Goal: Download file/media

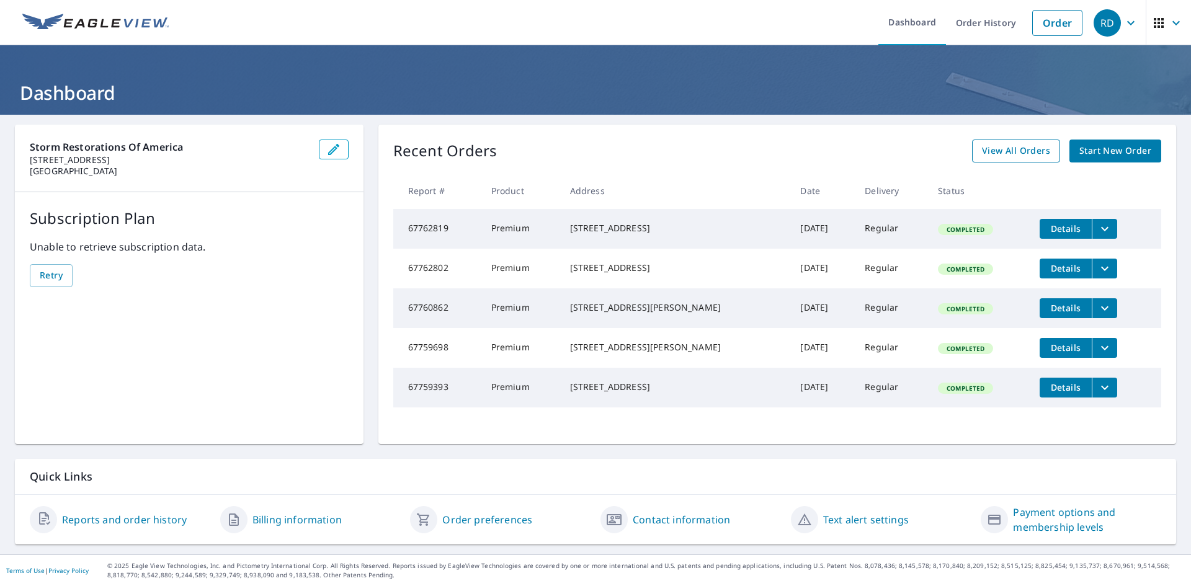
click at [983, 148] on span "View All Orders" at bounding box center [1016, 151] width 68 height 16
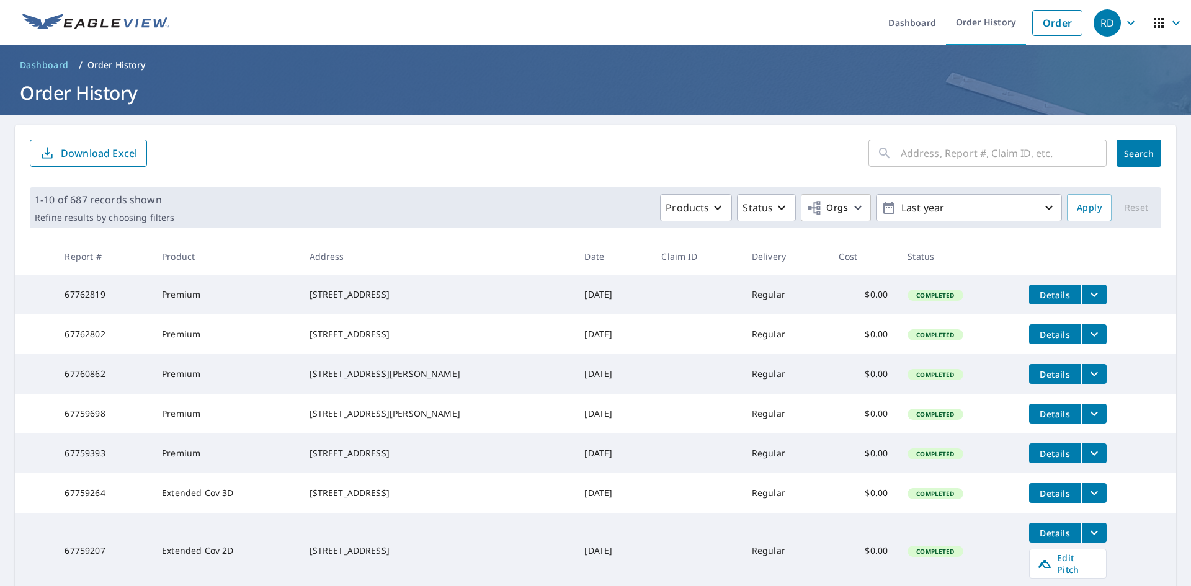
click at [947, 160] on input "text" at bounding box center [1004, 153] width 206 height 35
type input "1135 [PERSON_NAME]"
click button "Search" at bounding box center [1138, 153] width 45 height 27
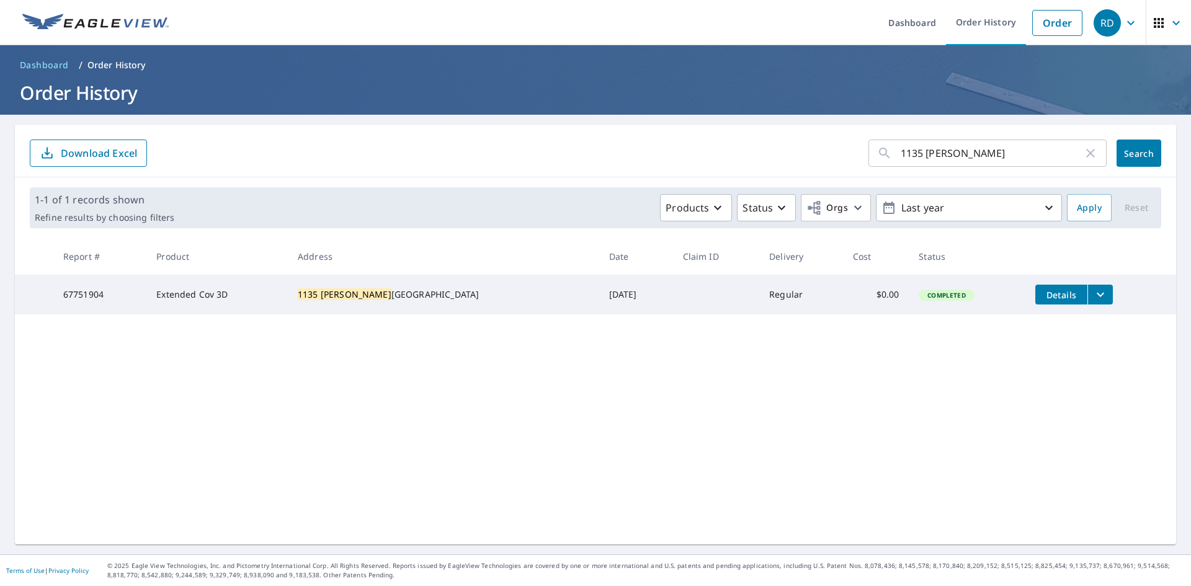
click at [194, 298] on td "Extended Cov 3D" at bounding box center [216, 295] width 141 height 40
click at [1046, 297] on span "Details" at bounding box center [1061, 295] width 37 height 12
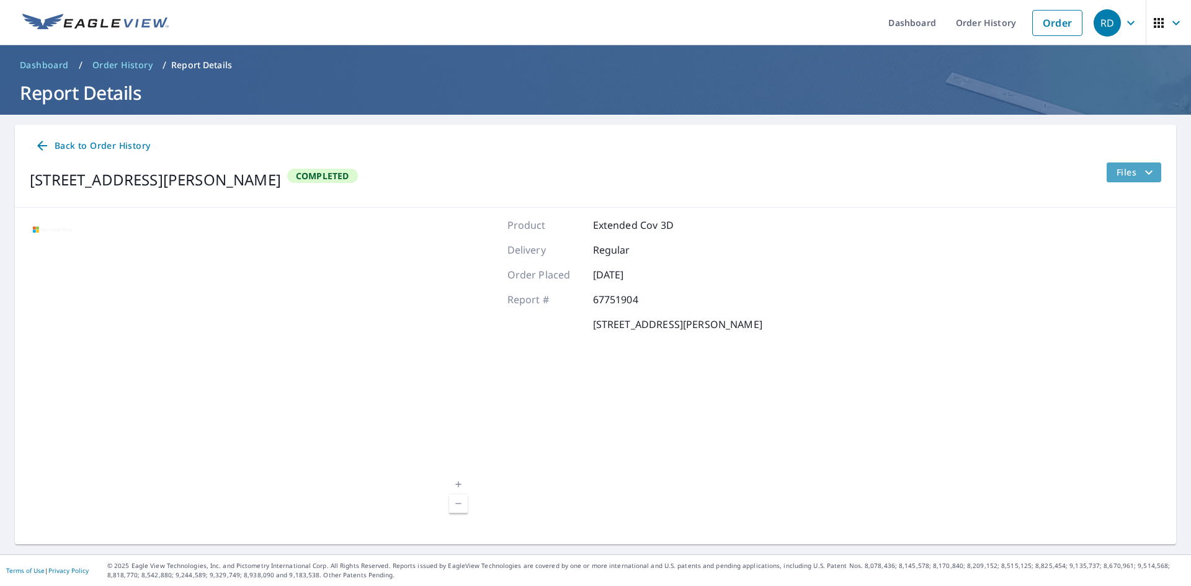
click at [1126, 176] on span "Files" at bounding box center [1136, 172] width 40 height 15
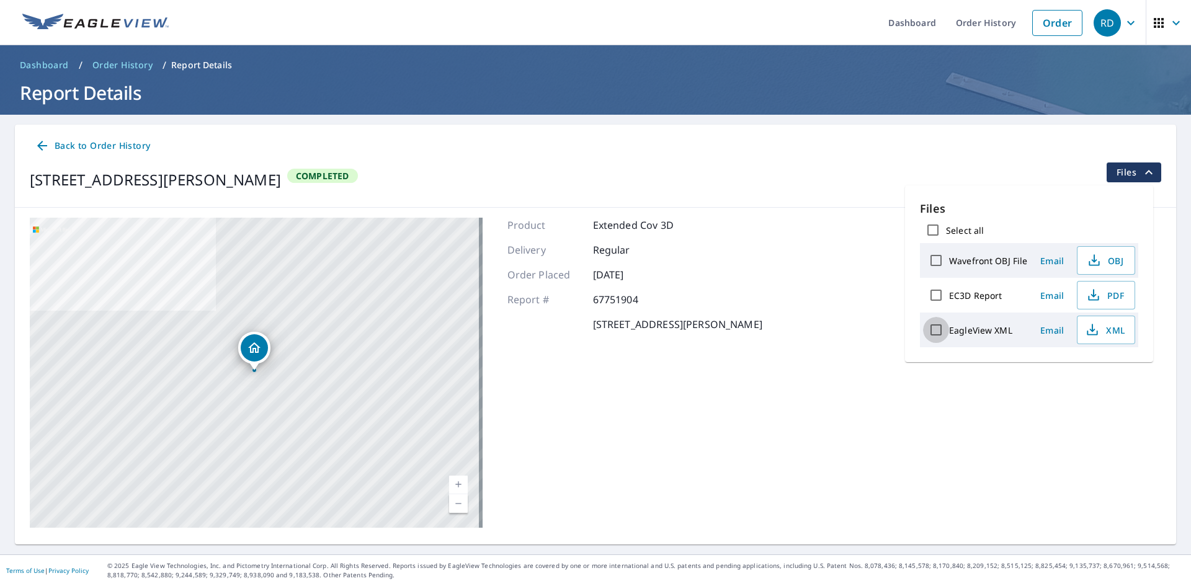
click at [936, 331] on input "EagleView XML" at bounding box center [936, 330] width 26 height 26
checkbox input "true"
click at [1085, 371] on span "Download" at bounding box center [1091, 373] width 66 height 15
click at [1098, 300] on icon "button" at bounding box center [1093, 295] width 15 height 15
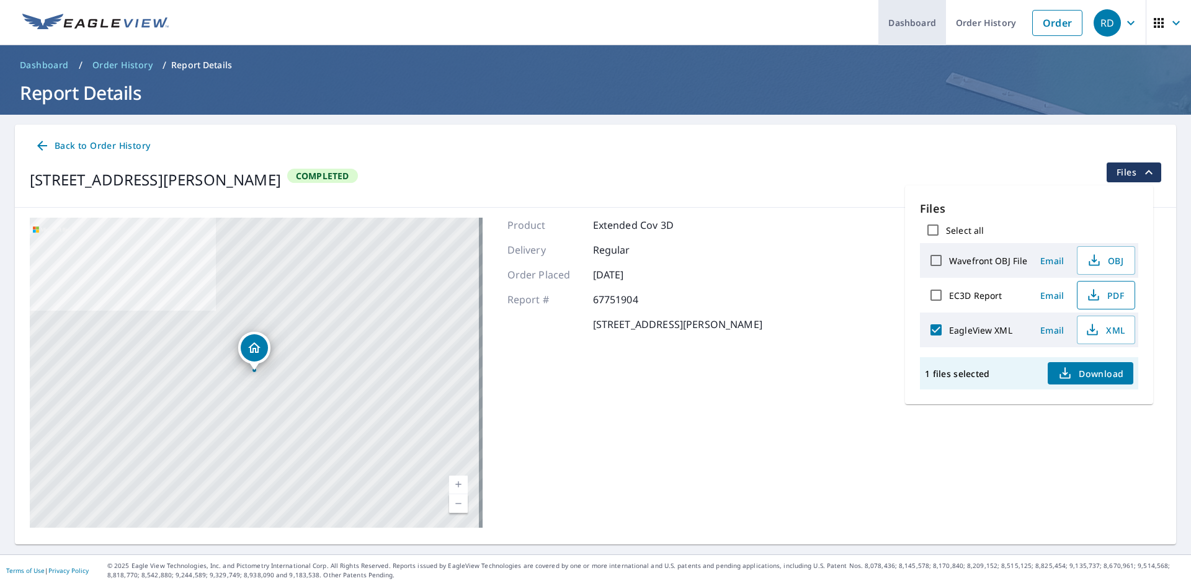
click at [916, 22] on link "Dashboard" at bounding box center [912, 22] width 68 height 45
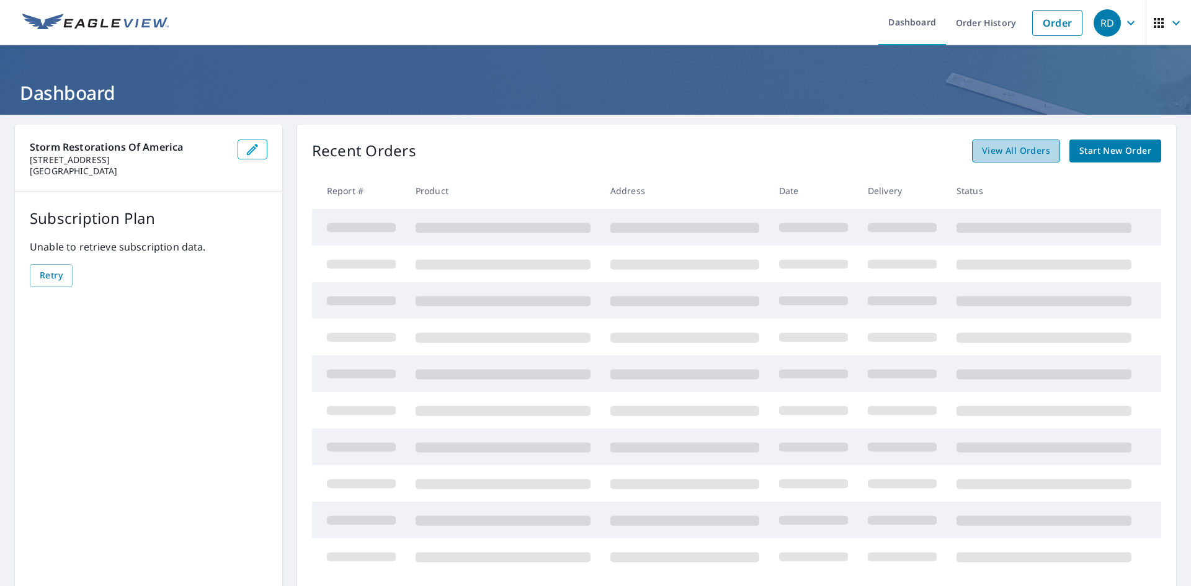
click at [1005, 160] on link "View All Orders" at bounding box center [1016, 151] width 88 height 23
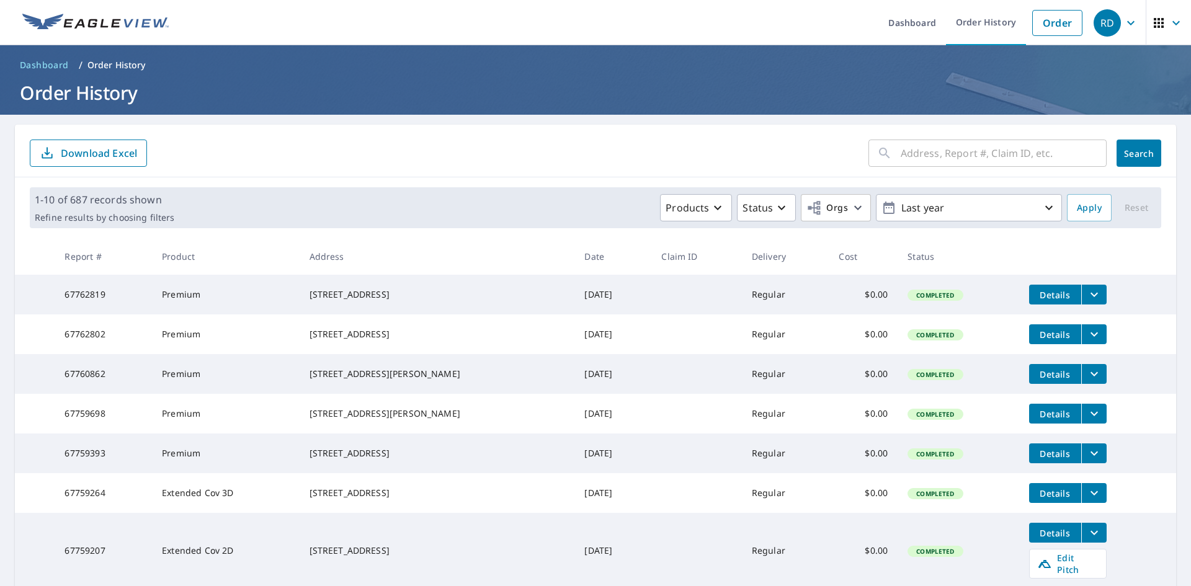
click at [938, 149] on input "text" at bounding box center [1004, 153] width 206 height 35
type input "220 [PERSON_NAME]"
click button "Search" at bounding box center [1138, 153] width 45 height 27
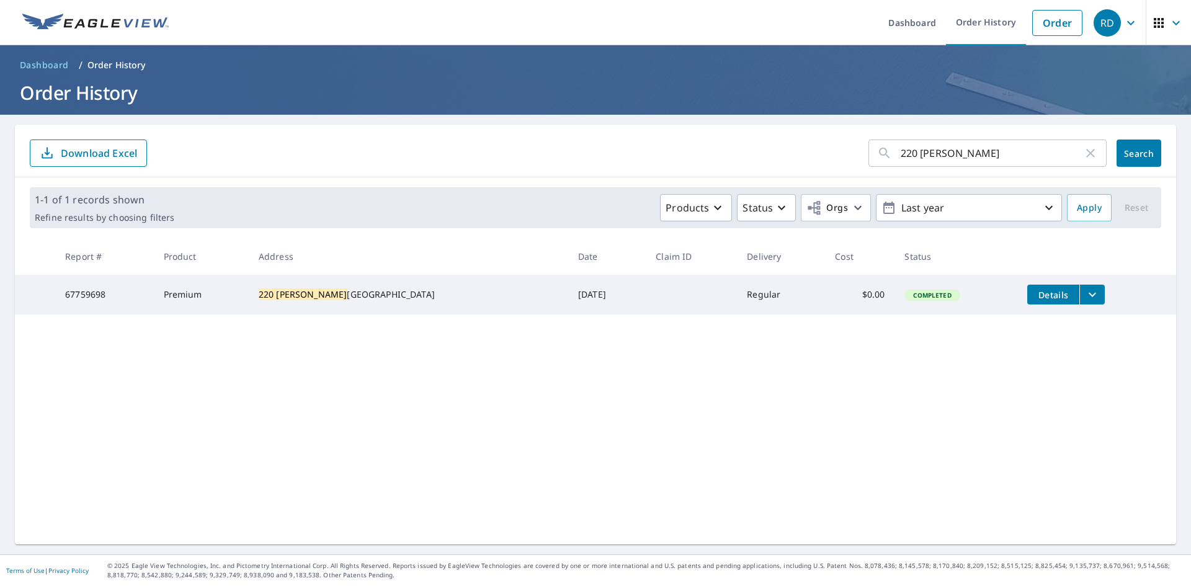
click at [1035, 299] on span "Details" at bounding box center [1053, 295] width 37 height 12
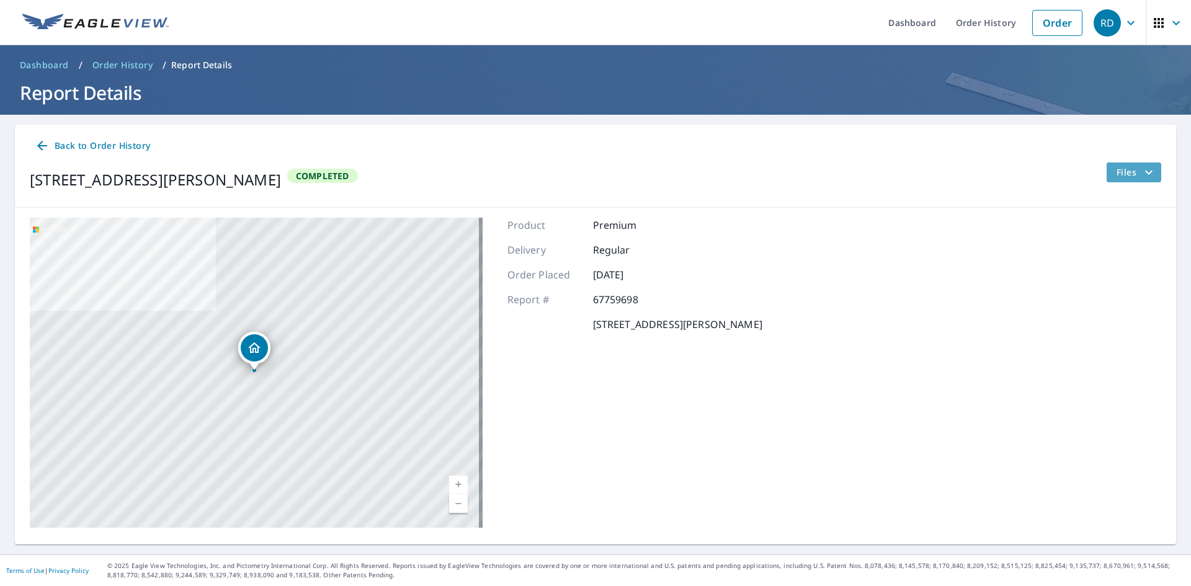
click at [1121, 169] on span "Files" at bounding box center [1136, 172] width 40 height 15
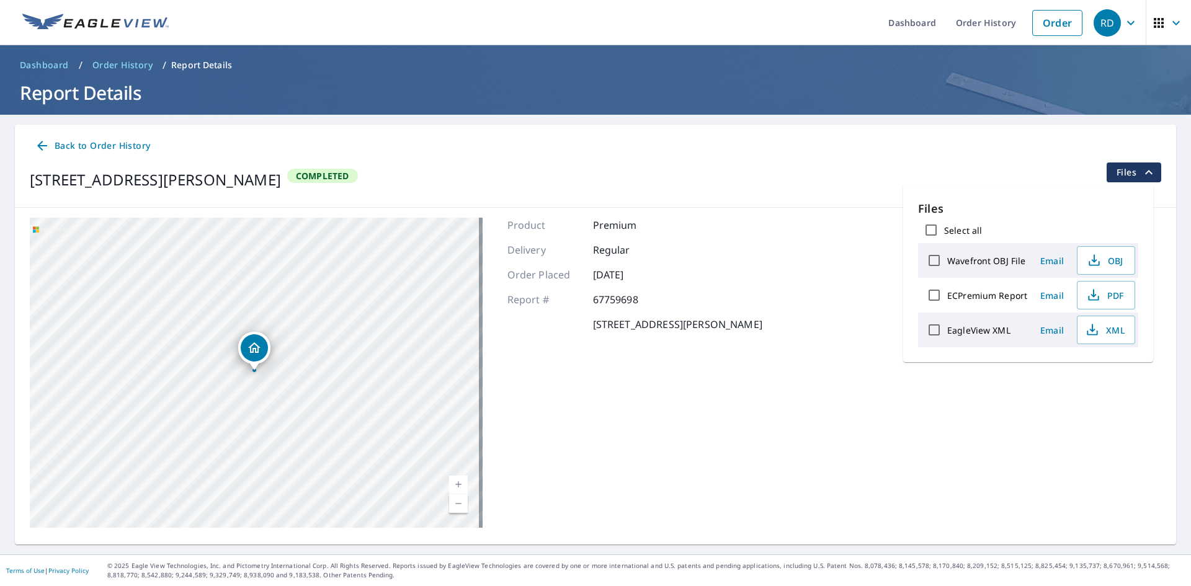
click at [930, 332] on input "EagleView XML" at bounding box center [934, 330] width 26 height 26
checkbox input "true"
click at [1089, 376] on span "Download" at bounding box center [1091, 373] width 66 height 15
drag, startPoint x: 779, startPoint y: 326, endPoint x: 582, endPoint y: 325, distance: 196.6
click at [582, 325] on div "[STREET_ADDRESS][PERSON_NAME] Aerial Road A standard road map Aerial A detailed…" at bounding box center [595, 373] width 1161 height 330
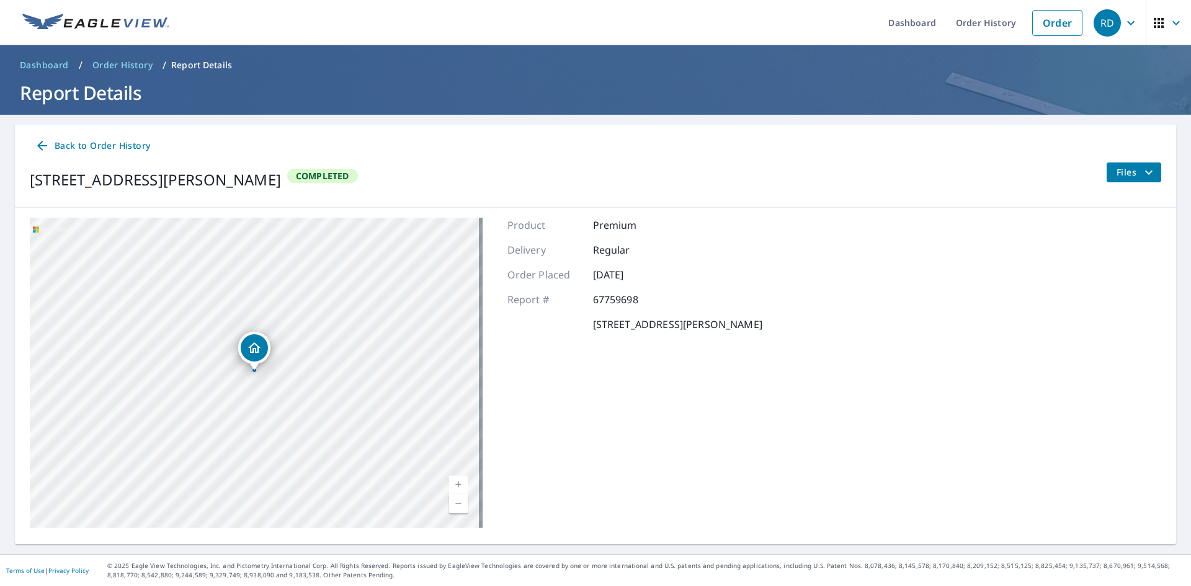
copy p "[STREET_ADDRESS][PERSON_NAME]"
click at [1129, 167] on span "Files" at bounding box center [1136, 172] width 40 height 15
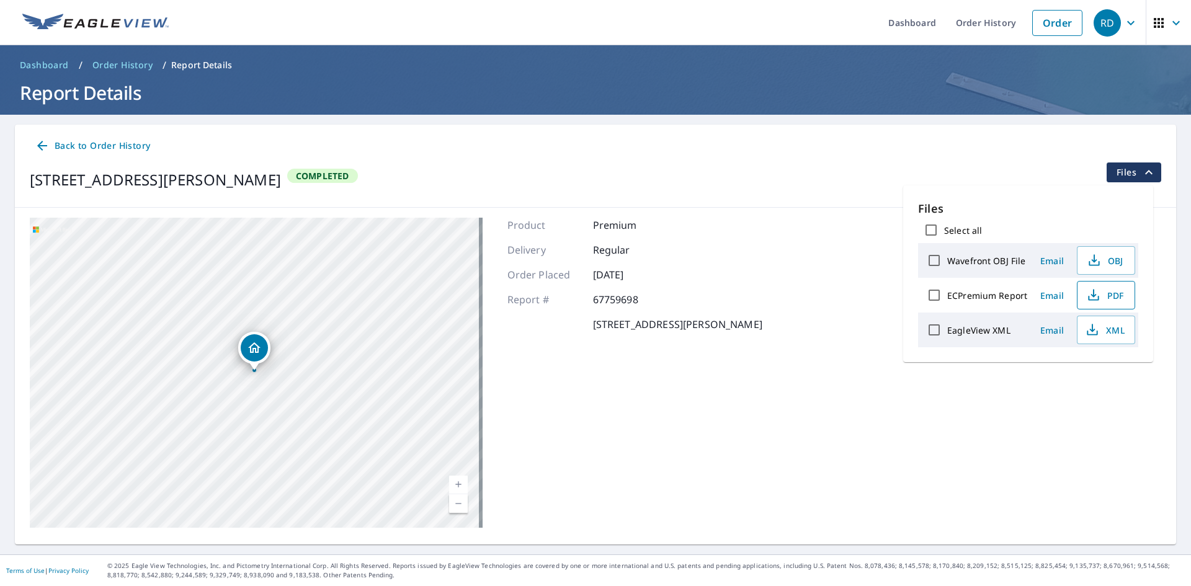
click at [1102, 296] on span "PDF" at bounding box center [1105, 295] width 40 height 15
